Goal: Task Accomplishment & Management: Manage account settings

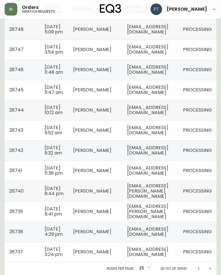
scroll to position [459, 0]
click at [211, 269] on icon "Next page" at bounding box center [210, 268] width 5 height 5
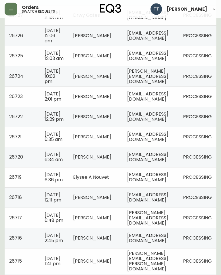
scroll to position [332, 0]
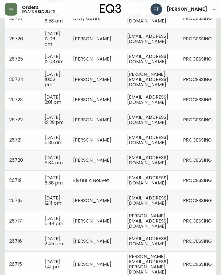
click at [163, 130] on td "[EMAIL_ADDRESS][DOMAIN_NAME]" at bounding box center [151, 120] width 56 height 20
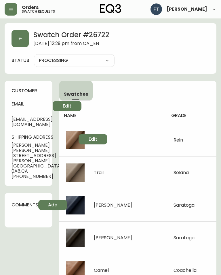
click at [16, 39] on button "button" at bounding box center [20, 38] width 17 height 17
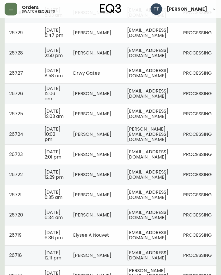
scroll to position [277, 0]
click at [149, 164] on td "[EMAIL_ADDRESS][DOMAIN_NAME]" at bounding box center [151, 154] width 56 height 20
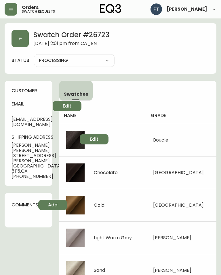
click at [21, 40] on icon "button" at bounding box center [20, 38] width 5 height 5
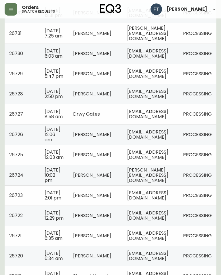
scroll to position [242, 0]
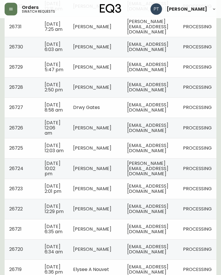
click at [165, 177] on span "[PERSON_NAME][EMAIL_ADDRESS][DOMAIN_NAME]" at bounding box center [147, 168] width 41 height 17
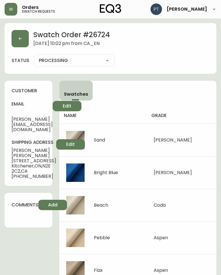
click at [19, 38] on icon "button" at bounding box center [20, 38] width 5 height 5
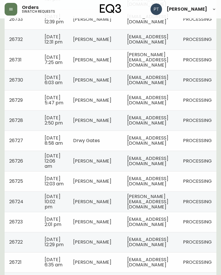
scroll to position [209, 0]
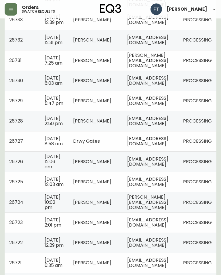
click at [153, 211] on span "[PERSON_NAME][EMAIL_ADDRESS][DOMAIN_NAME]" at bounding box center [147, 202] width 41 height 17
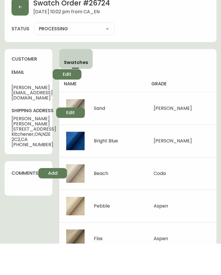
scroll to position [3, 0]
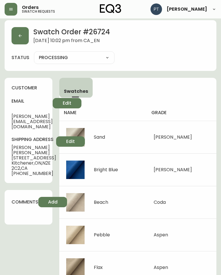
click at [22, 42] on button "button" at bounding box center [20, 35] width 17 height 17
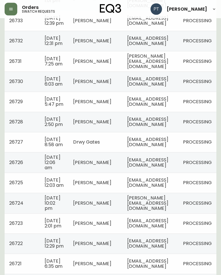
scroll to position [208, 0]
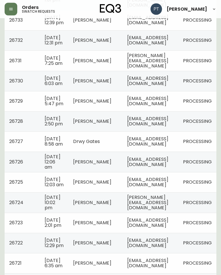
click at [169, 188] on span "[EMAIL_ADDRESS][DOMAIN_NAME]" at bounding box center [147, 182] width 41 height 12
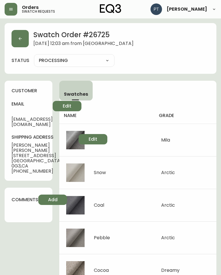
click at [22, 38] on icon "button" at bounding box center [20, 38] width 5 height 5
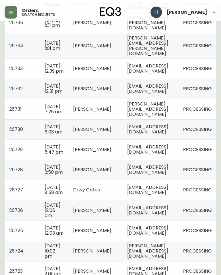
scroll to position [160, 0]
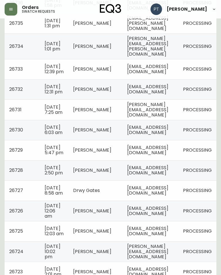
click at [179, 180] on td "[EMAIL_ADDRESS][DOMAIN_NAME]" at bounding box center [151, 170] width 56 height 20
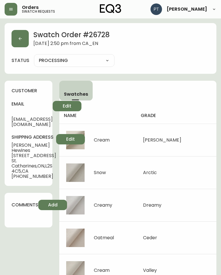
click at [20, 46] on button "button" at bounding box center [20, 38] width 17 height 17
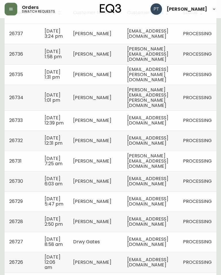
scroll to position [109, 0]
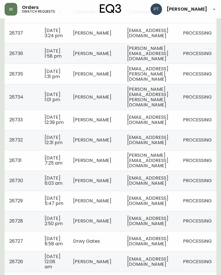
click at [163, 207] on span "[EMAIL_ADDRESS][DOMAIN_NAME]" at bounding box center [147, 201] width 41 height 12
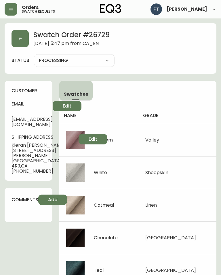
click at [23, 39] on button "button" at bounding box center [20, 38] width 17 height 17
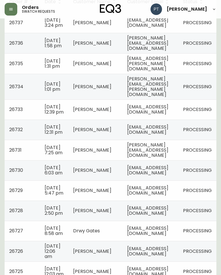
scroll to position [120, 0]
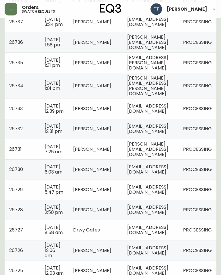
click at [179, 173] on td "[EMAIL_ADDRESS][DOMAIN_NAME]" at bounding box center [151, 170] width 56 height 20
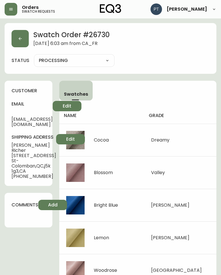
click at [21, 38] on icon "button" at bounding box center [20, 38] width 5 height 5
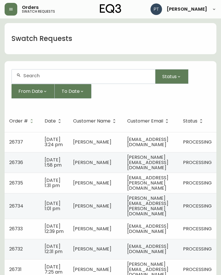
click at [159, 266] on td "[PERSON_NAME][EMAIL_ADDRESS][DOMAIN_NAME]" at bounding box center [151, 269] width 56 height 20
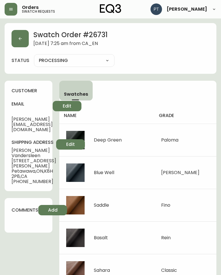
click at [20, 47] on button "button" at bounding box center [20, 38] width 17 height 17
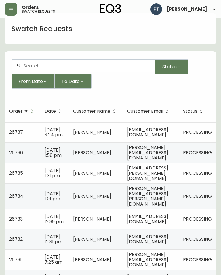
scroll to position [10, 0]
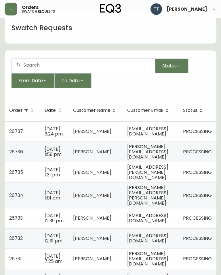
click at [169, 243] on td "[EMAIL_ADDRESS][DOMAIN_NAME]" at bounding box center [151, 238] width 56 height 20
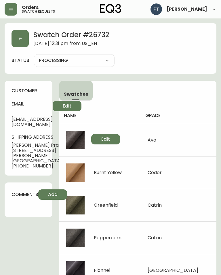
click at [17, 42] on button "button" at bounding box center [20, 38] width 17 height 17
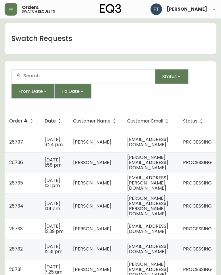
click at [159, 230] on td "[EMAIL_ADDRESS][DOMAIN_NAME]" at bounding box center [151, 229] width 56 height 20
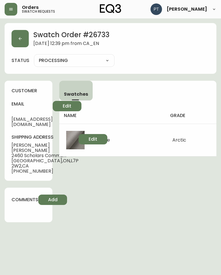
click at [21, 37] on icon "button" at bounding box center [20, 38] width 5 height 5
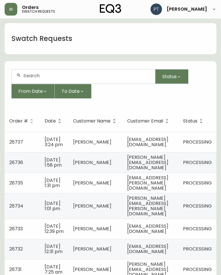
click at [154, 205] on span "[PERSON_NAME][EMAIL_ADDRESS][PERSON_NAME][DOMAIN_NAME]" at bounding box center [147, 206] width 41 height 22
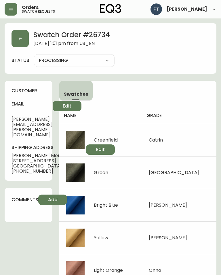
click at [22, 42] on button "button" at bounding box center [20, 38] width 17 height 17
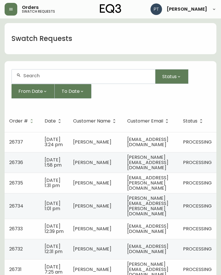
click at [176, 156] on td "[PERSON_NAME][EMAIL_ADDRESS][DOMAIN_NAME]" at bounding box center [151, 162] width 56 height 20
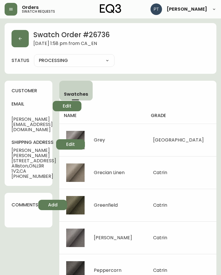
scroll to position [12, 0]
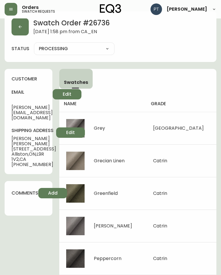
click at [16, 28] on button "button" at bounding box center [20, 26] width 17 height 17
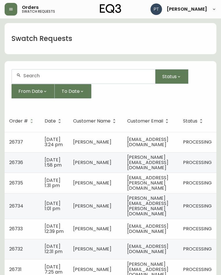
click at [169, 142] on span "[EMAIL_ADDRESS][DOMAIN_NAME]" at bounding box center [147, 142] width 41 height 12
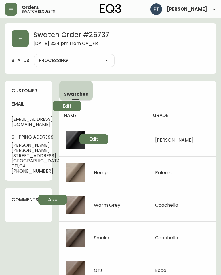
click at [20, 33] on button "button" at bounding box center [20, 38] width 17 height 17
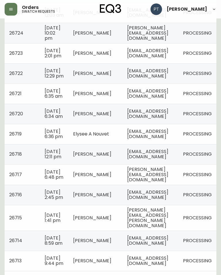
scroll to position [450, 0]
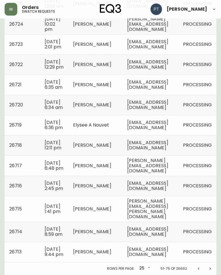
click at [195, 274] on button "Previous page" at bounding box center [199, 269] width 12 height 12
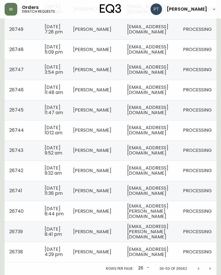
click at [169, 242] on td "[EMAIL_ADDRESS][PERSON_NAME][DOMAIN_NAME]" at bounding box center [151, 231] width 56 height 20
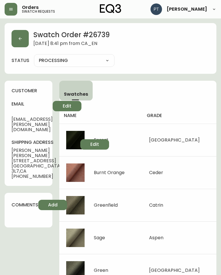
click at [22, 40] on icon "button" at bounding box center [20, 38] width 5 height 5
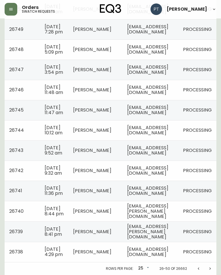
scroll to position [450, 0]
click at [157, 213] on span "[EMAIL_ADDRESS][PERSON_NAME][DOMAIN_NAME]" at bounding box center [147, 211] width 41 height 17
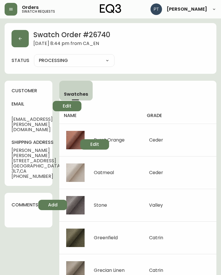
click at [23, 41] on button "button" at bounding box center [20, 38] width 17 height 17
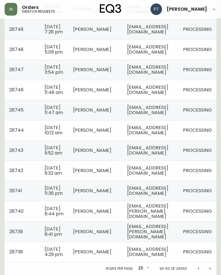
scroll to position [450, 0]
click at [162, 189] on span "[EMAIL_ADDRESS][DOMAIN_NAME]" at bounding box center [147, 191] width 41 height 12
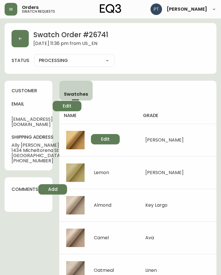
click at [16, 36] on button "button" at bounding box center [20, 38] width 17 height 17
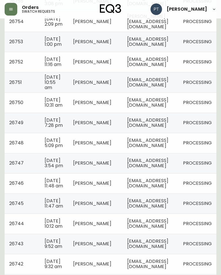
scroll to position [450, 0]
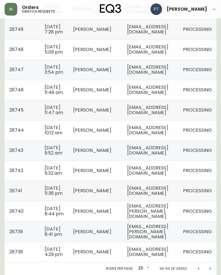
click at [159, 165] on span "[EMAIL_ADDRESS][DOMAIN_NAME]" at bounding box center [147, 171] width 41 height 12
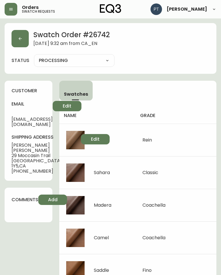
click at [22, 38] on icon "button" at bounding box center [20, 38] width 5 height 5
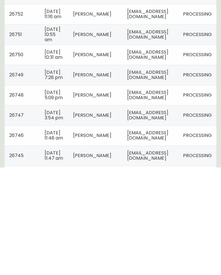
scroll to position [450, 0]
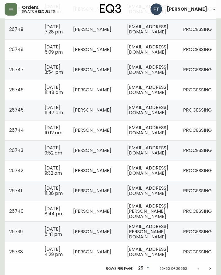
click at [179, 143] on td "[EMAIL_ADDRESS][DOMAIN_NAME]" at bounding box center [151, 150] width 56 height 20
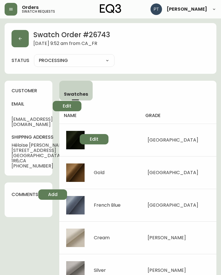
click at [23, 35] on button "button" at bounding box center [20, 38] width 17 height 17
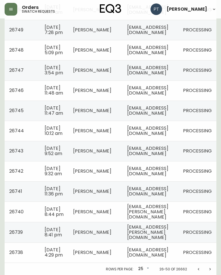
scroll to position [379, 0]
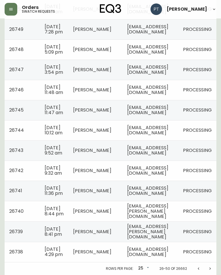
click at [168, 136] on span "[EMAIL_ADDRESS][DOMAIN_NAME]" at bounding box center [147, 130] width 41 height 12
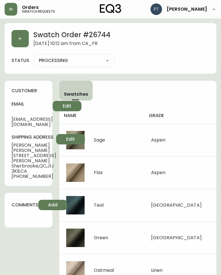
click at [19, 36] on button "button" at bounding box center [20, 38] width 17 height 17
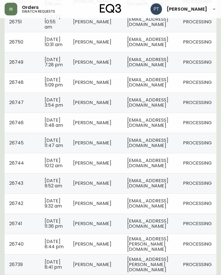
scroll to position [344, 0]
click at [160, 149] on span "[EMAIL_ADDRESS][DOMAIN_NAME]" at bounding box center [147, 143] width 41 height 12
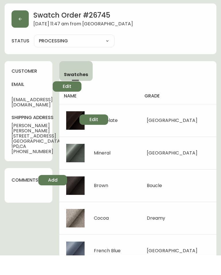
scroll to position [3, 0]
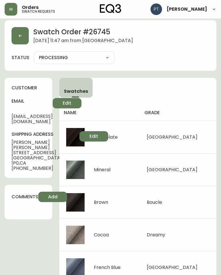
click at [20, 33] on button "button" at bounding box center [20, 35] width 17 height 17
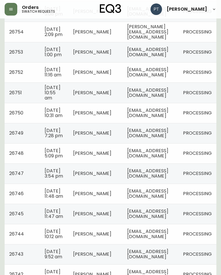
scroll to position [277, 0]
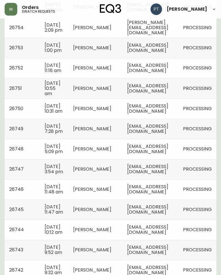
click at [150, 195] on span "[EMAIL_ADDRESS][DOMAIN_NAME]" at bounding box center [147, 189] width 41 height 12
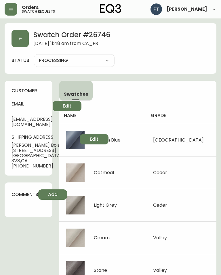
click at [20, 35] on button "button" at bounding box center [20, 38] width 17 height 17
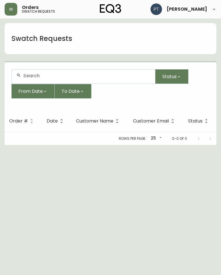
click at [18, 37] on h1 "Swatch Requests" at bounding box center [42, 39] width 61 height 10
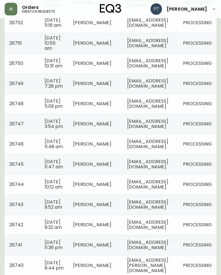
scroll to position [329, 0]
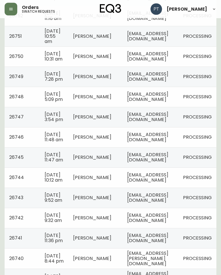
click at [163, 123] on span "[EMAIL_ADDRESS][DOMAIN_NAME]" at bounding box center [147, 117] width 41 height 12
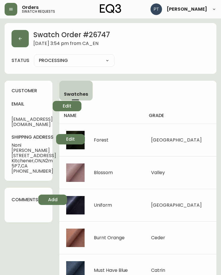
click at [20, 36] on button "button" at bounding box center [20, 38] width 17 height 17
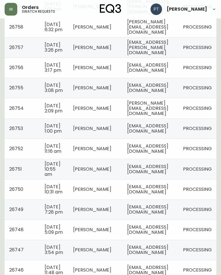
scroll to position [201, 0]
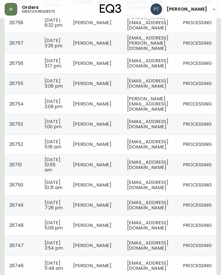
click at [139, 211] on span "[EMAIL_ADDRESS][DOMAIN_NAME]" at bounding box center [147, 205] width 41 height 12
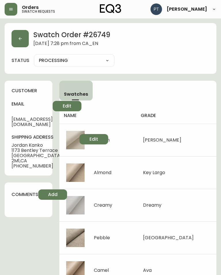
click at [20, 41] on button "button" at bounding box center [20, 38] width 17 height 17
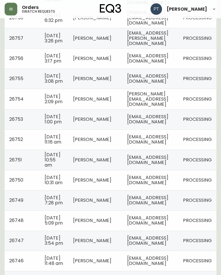
scroll to position [206, 0]
click at [159, 186] on span "[EMAIL_ADDRESS][DOMAIN_NAME]" at bounding box center [147, 180] width 41 height 12
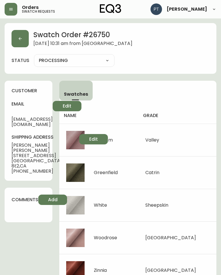
click at [20, 37] on icon "button" at bounding box center [20, 38] width 5 height 5
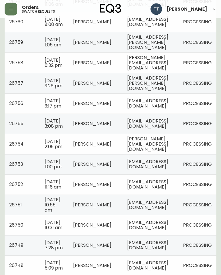
scroll to position [161, 0]
click at [162, 211] on span "[EMAIL_ADDRESS][DOMAIN_NAME]" at bounding box center [147, 205] width 41 height 12
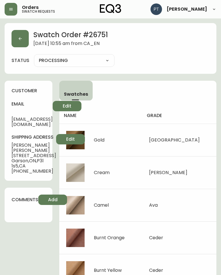
click at [19, 32] on button "button" at bounding box center [20, 38] width 17 height 17
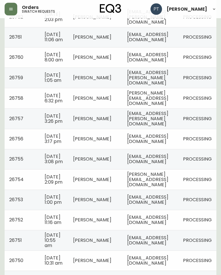
scroll to position [126, 0]
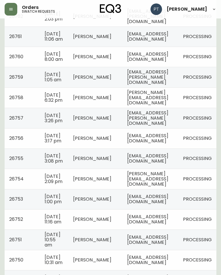
click at [154, 225] on span "[EMAIL_ADDRESS][DOMAIN_NAME]" at bounding box center [147, 219] width 41 height 12
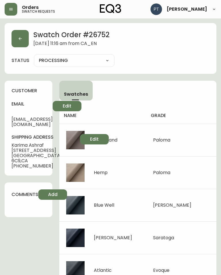
click at [26, 39] on button "button" at bounding box center [20, 38] width 17 height 17
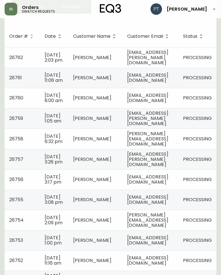
scroll to position [92, 0]
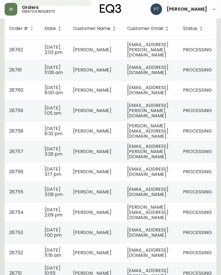
click at [153, 243] on td "[EMAIL_ADDRESS][DOMAIN_NAME]" at bounding box center [151, 232] width 56 height 20
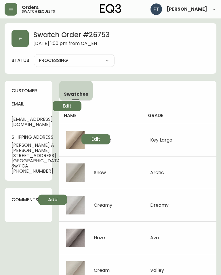
click at [20, 37] on icon "button" at bounding box center [20, 38] width 5 height 5
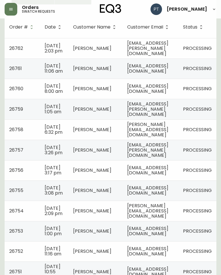
scroll to position [95, 0]
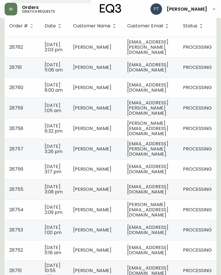
click at [155, 218] on span "[PERSON_NAME][EMAIL_ADDRESS][DOMAIN_NAME]" at bounding box center [147, 209] width 41 height 17
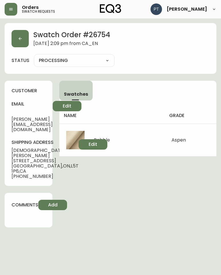
click at [20, 38] on icon "button" at bounding box center [20, 38] width 5 height 5
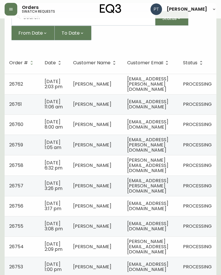
scroll to position [62, 0]
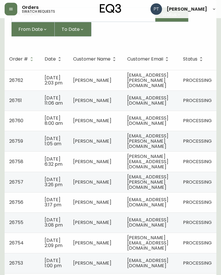
click at [152, 228] on span "[EMAIL_ADDRESS][DOMAIN_NAME]" at bounding box center [147, 223] width 41 height 12
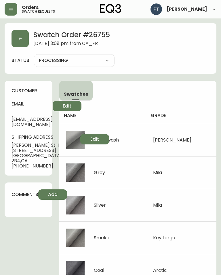
click at [18, 40] on icon "button" at bounding box center [20, 38] width 5 height 5
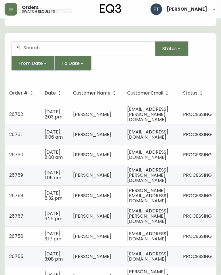
scroll to position [37, 0]
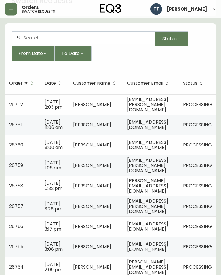
click at [158, 233] on span "[EMAIL_ADDRESS][DOMAIN_NAME]" at bounding box center [147, 227] width 41 height 12
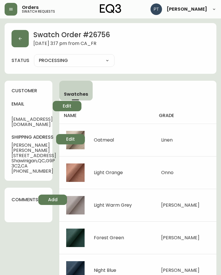
click at [20, 36] on icon "button" at bounding box center [20, 38] width 5 height 5
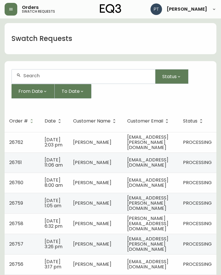
click at [164, 252] on span "[EMAIL_ADDRESS][PERSON_NAME][DOMAIN_NAME]" at bounding box center [147, 243] width 41 height 17
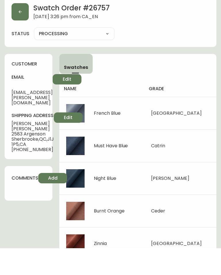
scroll to position [3, 0]
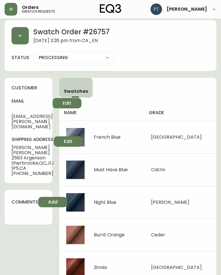
click at [20, 31] on button "button" at bounding box center [20, 35] width 17 height 17
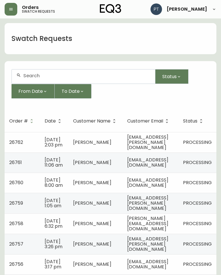
click at [154, 232] on span "[PERSON_NAME][EMAIL_ADDRESS][DOMAIN_NAME]" at bounding box center [147, 223] width 41 height 17
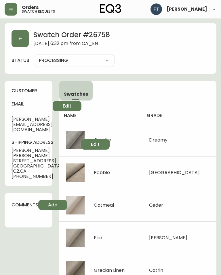
click at [24, 40] on button "button" at bounding box center [20, 38] width 17 height 17
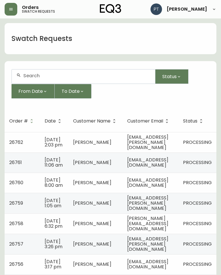
click at [162, 211] on span "[EMAIL_ADDRESS][PERSON_NAME][DOMAIN_NAME]" at bounding box center [147, 202] width 41 height 17
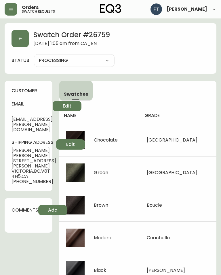
click at [22, 40] on icon "button" at bounding box center [20, 38] width 5 height 5
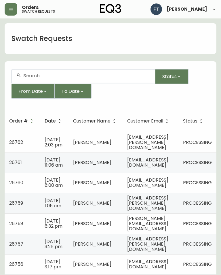
click at [154, 193] on td "[EMAIL_ADDRESS][DOMAIN_NAME]" at bounding box center [151, 183] width 56 height 20
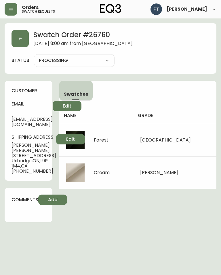
click at [23, 35] on button "button" at bounding box center [20, 38] width 17 height 17
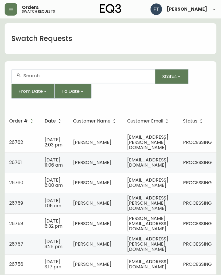
click at [175, 161] on td "[EMAIL_ADDRESS][DOMAIN_NAME]" at bounding box center [151, 162] width 56 height 20
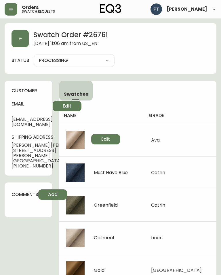
click at [15, 31] on button "button" at bounding box center [20, 38] width 17 height 17
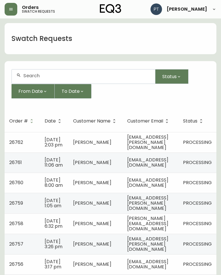
click at [169, 141] on span "[EMAIL_ADDRESS][PERSON_NAME][DOMAIN_NAME]" at bounding box center [147, 142] width 41 height 17
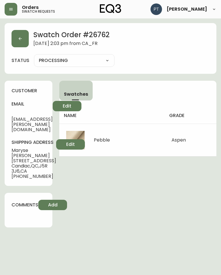
click at [22, 35] on button "button" at bounding box center [20, 38] width 17 height 17
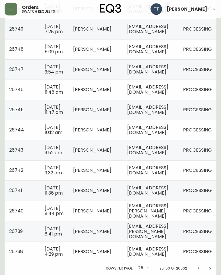
scroll to position [450, 0]
click at [198, 271] on icon "Previous page" at bounding box center [198, 268] width 5 height 5
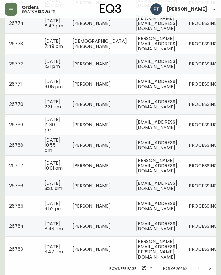
scroll to position [445, 0]
click at [184, 258] on td "[PERSON_NAME][EMAIL_ADDRESS][PERSON_NAME][DOMAIN_NAME]" at bounding box center [158, 249] width 53 height 26
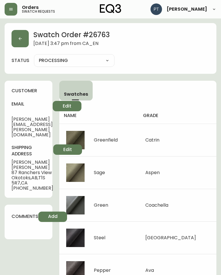
click at [18, 47] on button "button" at bounding box center [20, 38] width 17 height 17
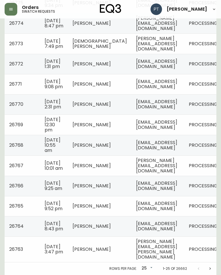
scroll to position [445, 0]
click at [194, 274] on div at bounding box center [204, 269] width 23 height 12
click at [211, 271] on icon "Next page" at bounding box center [210, 268] width 5 height 5
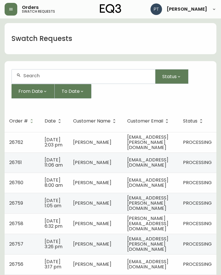
click at [154, 165] on span "[EMAIL_ADDRESS][DOMAIN_NAME]" at bounding box center [147, 162] width 41 height 12
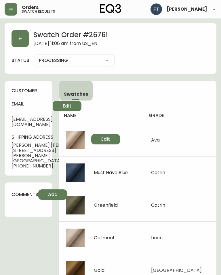
click at [25, 35] on button "button" at bounding box center [20, 38] width 17 height 17
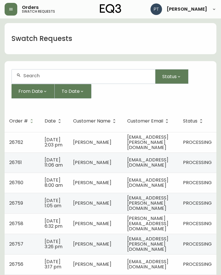
click at [160, 141] on span "[EMAIL_ADDRESS][PERSON_NAME][DOMAIN_NAME]" at bounding box center [147, 142] width 41 height 17
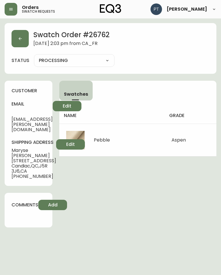
click at [24, 39] on button "button" at bounding box center [20, 38] width 17 height 17
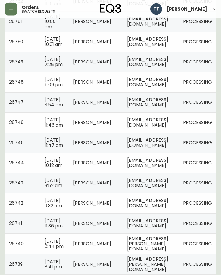
scroll to position [450, 0]
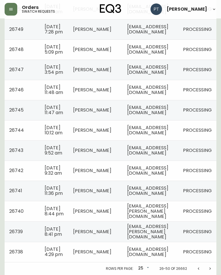
click at [200, 271] on icon "Previous page" at bounding box center [198, 268] width 5 height 5
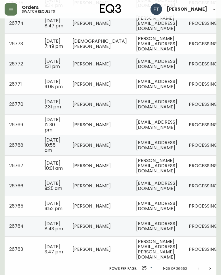
scroll to position [445, 0]
click at [184, 262] on td "[PERSON_NAME][EMAIL_ADDRESS][PERSON_NAME][DOMAIN_NAME]" at bounding box center [158, 249] width 53 height 26
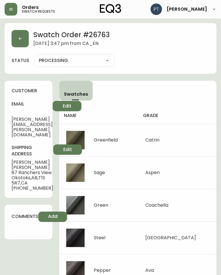
click at [23, 37] on button "button" at bounding box center [20, 38] width 17 height 17
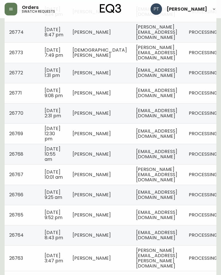
scroll to position [445, 0]
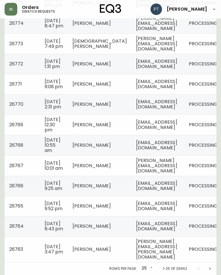
click at [163, 236] on td "[EMAIL_ADDRESS][DOMAIN_NAME]" at bounding box center [158, 226] width 53 height 20
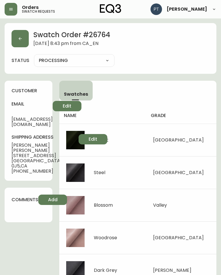
click at [20, 40] on icon "button" at bounding box center [20, 38] width 3 height 3
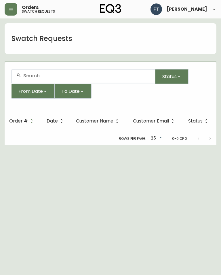
click at [27, 37] on h1 "Swatch Requests" at bounding box center [42, 39] width 61 height 10
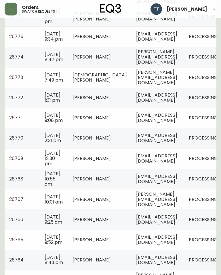
scroll to position [445, 0]
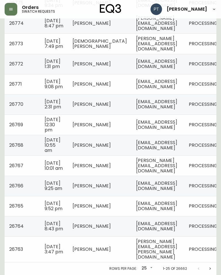
click at [177, 211] on span "[EMAIL_ADDRESS][DOMAIN_NAME]" at bounding box center [156, 206] width 41 height 12
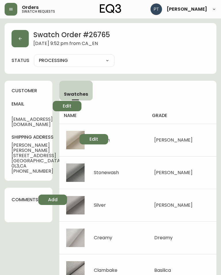
click at [19, 38] on icon "button" at bounding box center [20, 38] width 5 height 5
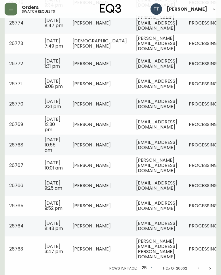
scroll to position [394, 0]
click at [154, 196] on td "[EMAIL_ADDRESS][DOMAIN_NAME]" at bounding box center [158, 186] width 53 height 20
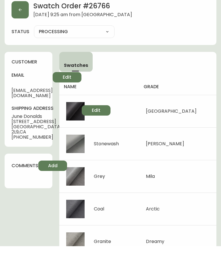
scroll to position [3, 0]
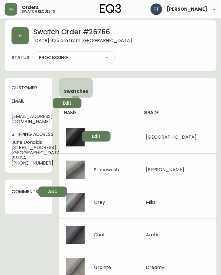
click at [23, 36] on button "button" at bounding box center [20, 35] width 17 height 17
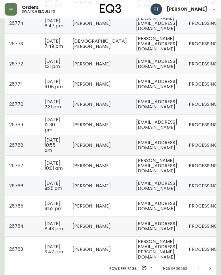
scroll to position [445, 0]
click at [184, 135] on td "[EMAIL_ADDRESS][DOMAIN_NAME]" at bounding box center [158, 145] width 53 height 20
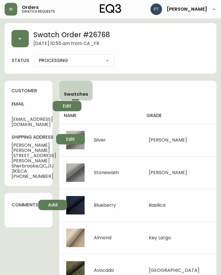
click at [18, 33] on button "button" at bounding box center [20, 38] width 17 height 17
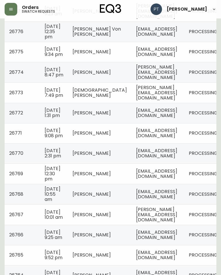
scroll to position [340, 0]
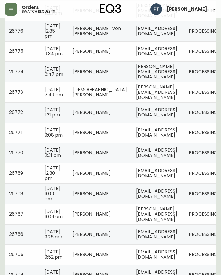
click at [168, 179] on span "[EMAIL_ADDRESS][DOMAIN_NAME]" at bounding box center [156, 173] width 41 height 12
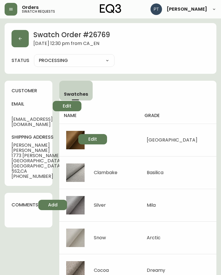
click at [18, 38] on button "button" at bounding box center [20, 38] width 17 height 17
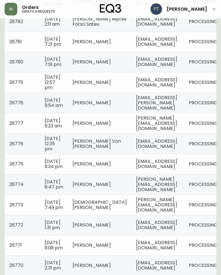
scroll to position [290, 0]
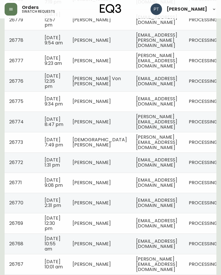
click at [160, 209] on span "[EMAIL_ADDRESS][DOMAIN_NAME]" at bounding box center [156, 203] width 41 height 12
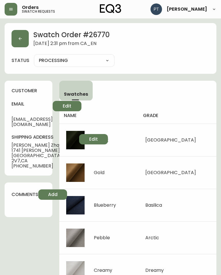
click at [23, 39] on button "button" at bounding box center [20, 38] width 17 height 17
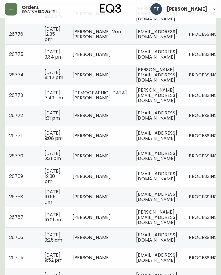
scroll to position [337, 0]
click at [48, 141] on span "[DATE] 9:08 pm" at bounding box center [54, 136] width 18 height 12
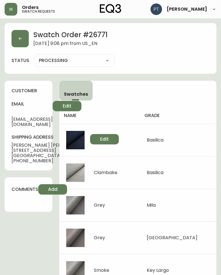
click at [18, 37] on icon "button" at bounding box center [20, 38] width 5 height 5
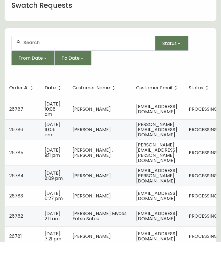
scroll to position [63, 0]
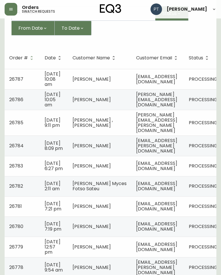
click at [184, 95] on td "[PERSON_NAME][EMAIL_ADDRESS][DOMAIN_NAME]" at bounding box center [158, 99] width 53 height 20
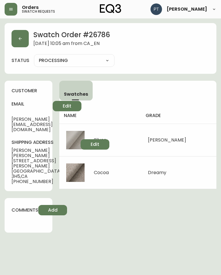
click at [24, 40] on button "button" at bounding box center [20, 38] width 17 height 17
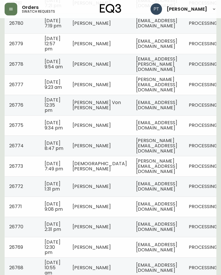
scroll to position [279, 0]
